Goal: Check status: Check status

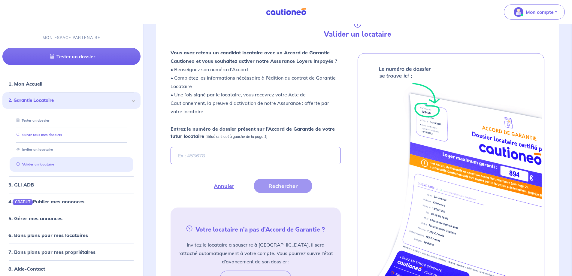
click at [48, 137] on link "Suivre tous mes dossiers" at bounding box center [38, 135] width 48 height 4
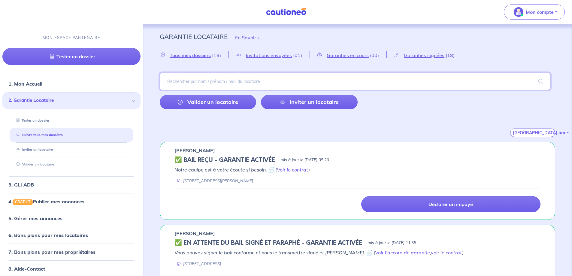
click at [208, 79] on input "search" at bounding box center [355, 81] width 390 height 17
type input "regis"
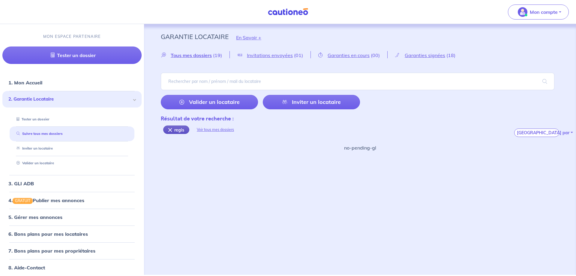
click at [170, 129] on div "regis" at bounding box center [176, 129] width 26 height 8
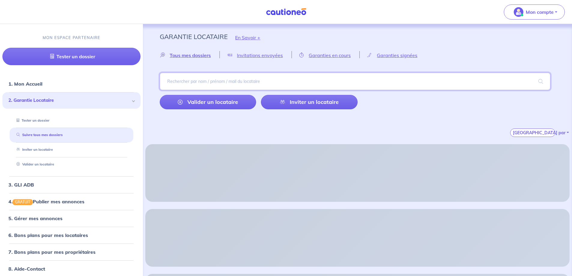
click at [179, 78] on input "search" at bounding box center [355, 81] width 390 height 17
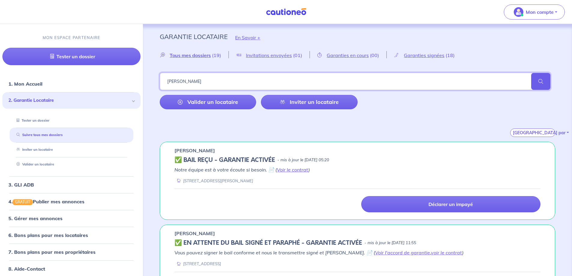
type input "[PERSON_NAME]"
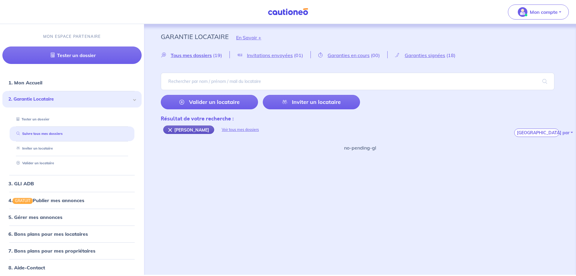
click at [170, 131] on div "[PERSON_NAME]" at bounding box center [188, 129] width 51 height 8
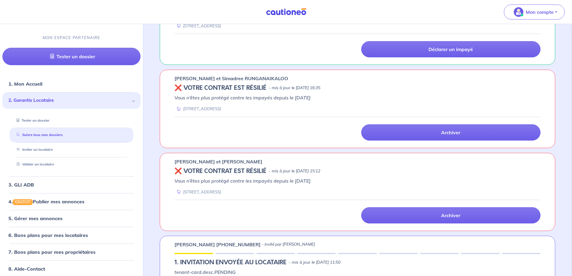
scroll to position [1389, 0]
